Goal: Communication & Community: Ask a question

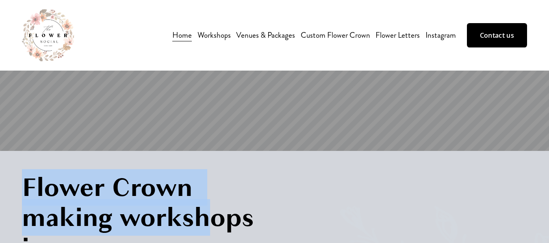
scroll to position [13, 0]
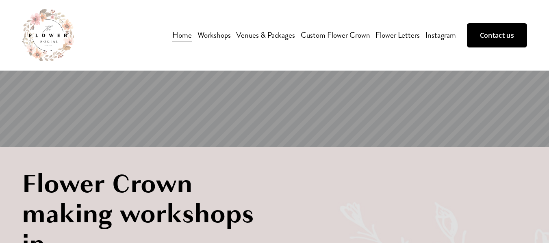
drag, startPoint x: 0, startPoint y: 0, endPoint x: 258, endPoint y: 145, distance: 295.6
click at [258, 145] on section at bounding box center [274, 67] width 549 height 160
click at [485, 35] on link "Contact us" at bounding box center [497, 35] width 60 height 24
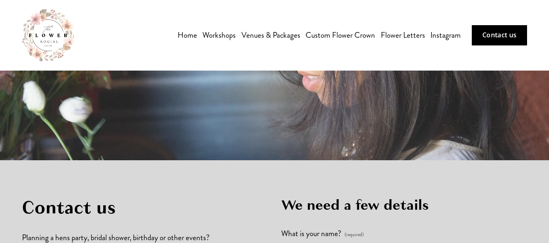
scroll to position [125, 0]
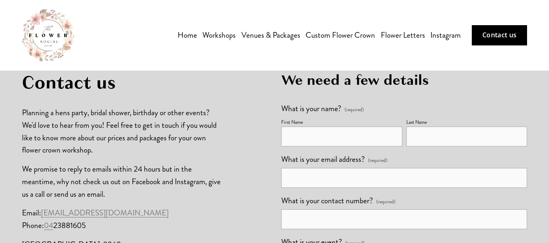
click at [381, 139] on input "First Name" at bounding box center [341, 137] width 121 height 20
type input "[PERSON_NAME]"
type input "t"
type input "Tarlinton"
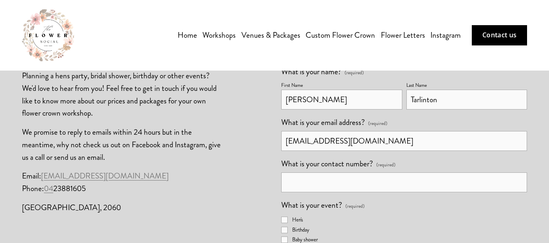
scroll to position [162, 0]
type input "[EMAIL_ADDRESS][DOMAIN_NAME]"
click at [349, 191] on input "What is your contact number? (required)" at bounding box center [403, 182] width 245 height 20
type input "0448008066"
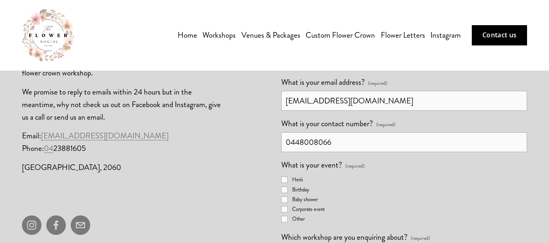
scroll to position [203, 0]
click at [285, 182] on input "Hen's" at bounding box center [284, 179] width 6 height 6
checkbox input "true"
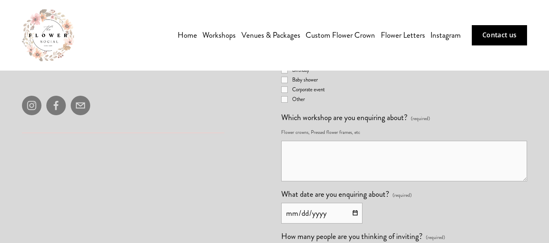
scroll to position [322, 0]
click at [361, 181] on textarea "Which workshop are you enquiring about? (required)" at bounding box center [403, 161] width 245 height 41
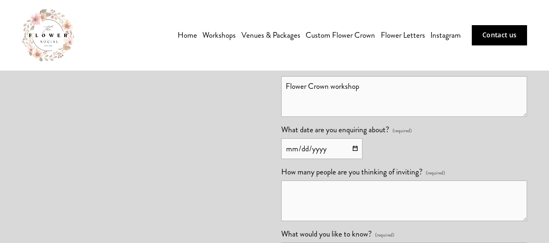
scroll to position [403, 0]
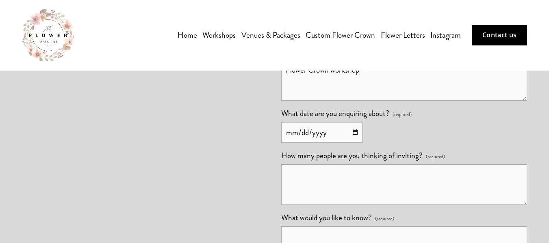
type textarea "Flower Crown workshop"
click at [285, 143] on input "What date are you enquiring about? (required)" at bounding box center [321, 132] width 81 height 21
click at [356, 143] on input "What date are you enquiring about? (required)" at bounding box center [321, 132] width 81 height 21
type input "[DATE]"
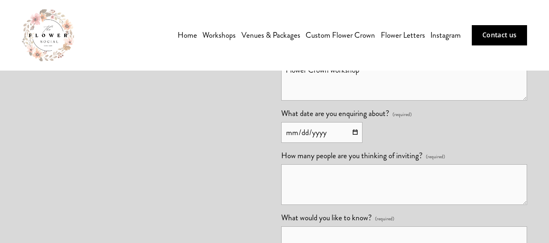
click at [376, 205] on textarea "How many people are you thinking of inviting? (required)" at bounding box center [403, 184] width 245 height 41
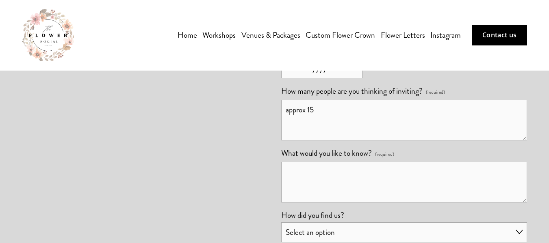
scroll to position [468, 0]
type textarea "approx 15 -20"
click at [376, 202] on textarea "What would you like to know? (required)" at bounding box center [403, 182] width 245 height 41
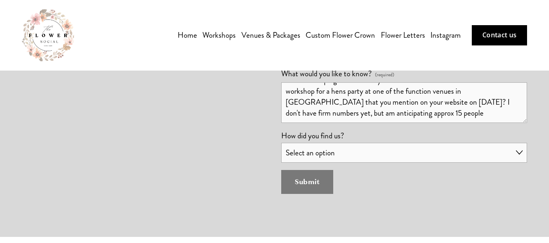
scroll to position [548, 0]
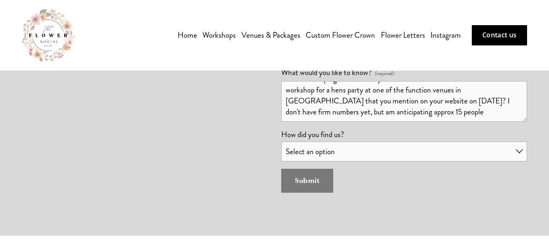
type textarea "Hi - I was hoping to find out if you were available to do a flower crown worksh…"
click at [375, 162] on select "Select an option Word of mouth Google search Instagram Facebook Ad" at bounding box center [403, 152] width 245 height 20
select select "Google search"
click at [281, 162] on select "Select an option Word of mouth Google search Instagram Facebook Ad" at bounding box center [403, 152] width 245 height 20
click at [400, 122] on textarea "Hi - I was hoping to find out if you were available to do a flower crown worksh…" at bounding box center [403, 101] width 245 height 41
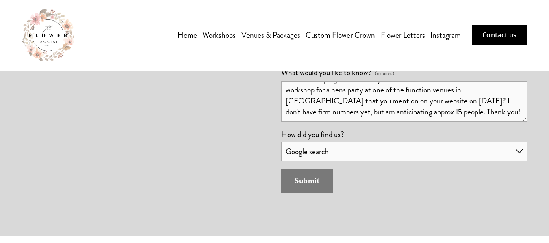
type textarea "Hi - I was hoping to find out if you were available to do a flower crown worksh…"
click at [322, 193] on button "Submit Submit" at bounding box center [307, 181] width 52 height 24
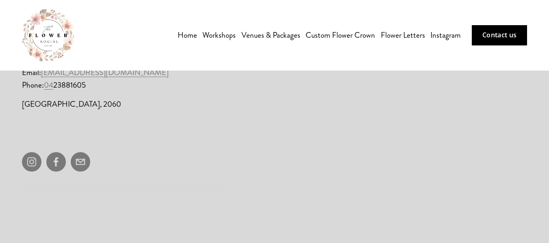
scroll to position [168, 0]
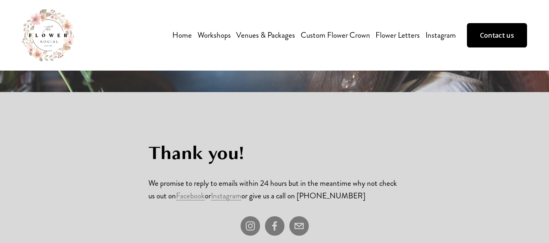
scroll to position [68, 0]
